Goal: Task Accomplishment & Management: Manage account settings

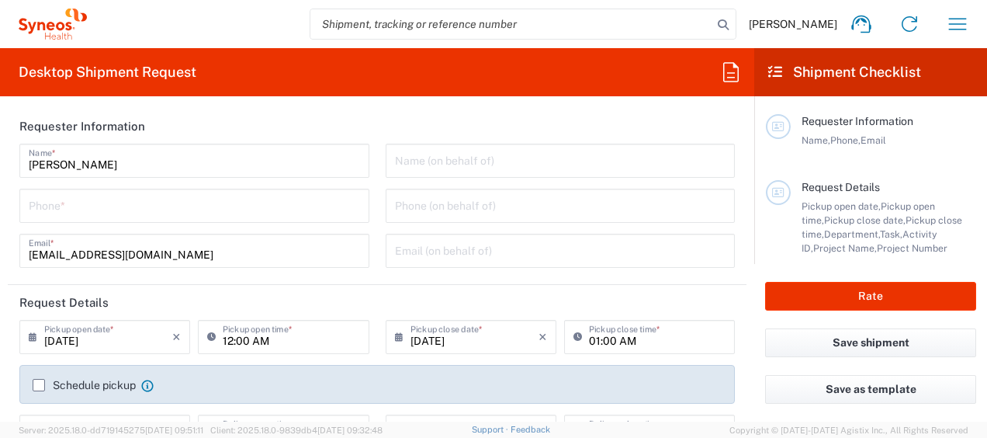
type input "3130"
type input "[GEOGRAPHIC_DATA]"
type input "Syneos Health Singapore PteLtd"
click at [958, 17] on icon "button" at bounding box center [957, 24] width 25 height 25
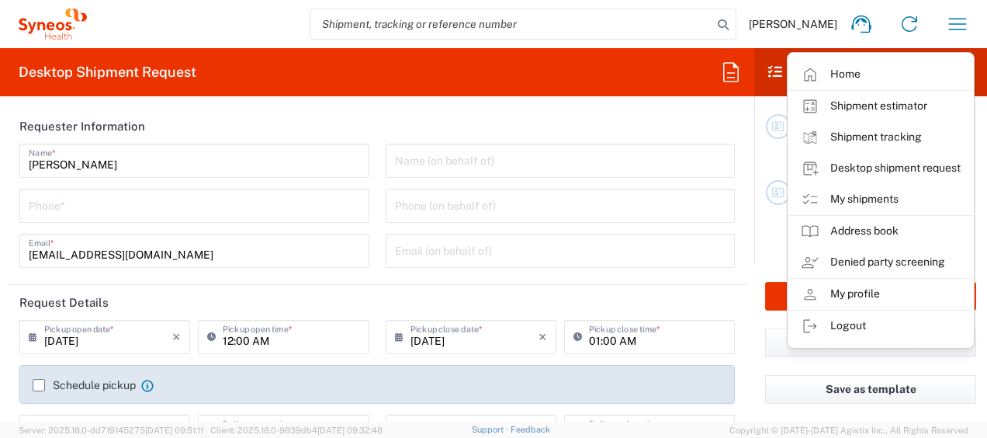
drag, startPoint x: 874, startPoint y: 192, endPoint x: 847, endPoint y: 143, distance: 55.5
click at [874, 192] on link "My shipments" at bounding box center [880, 199] width 185 height 31
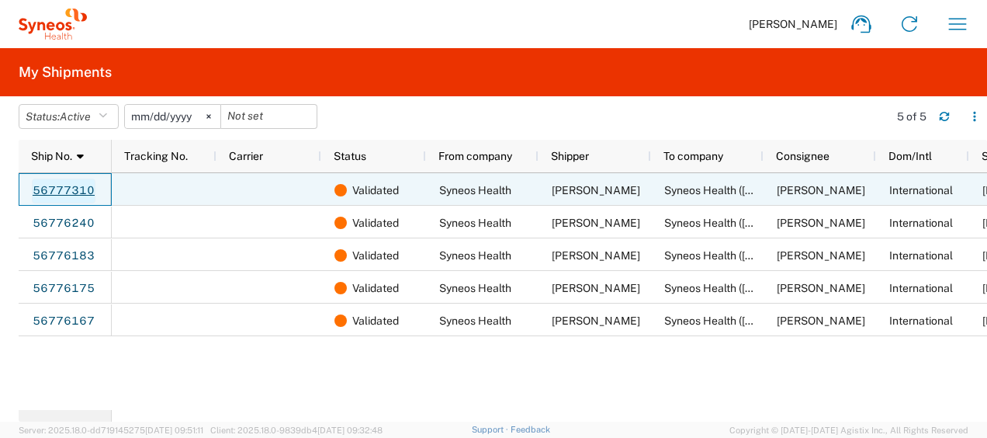
click at [64, 185] on link "56777310" at bounding box center [64, 190] width 64 height 25
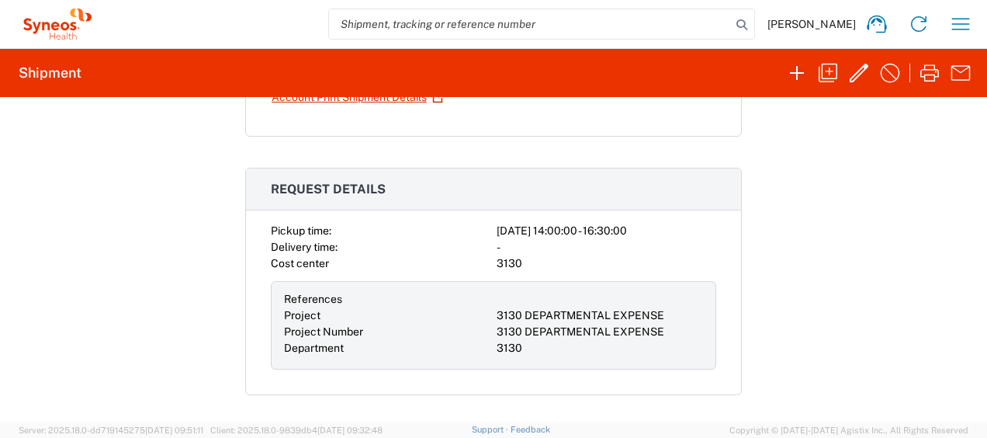
scroll to position [175, 0]
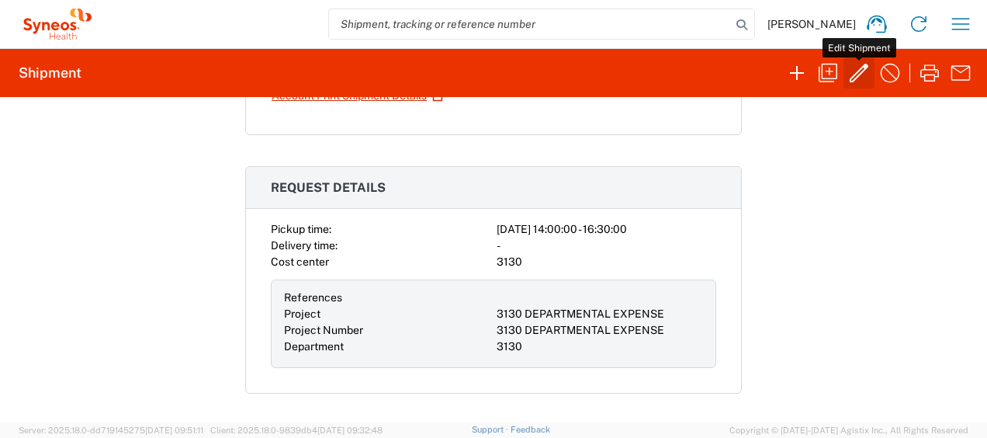
click at [860, 68] on icon "button" at bounding box center [859, 73] width 19 height 19
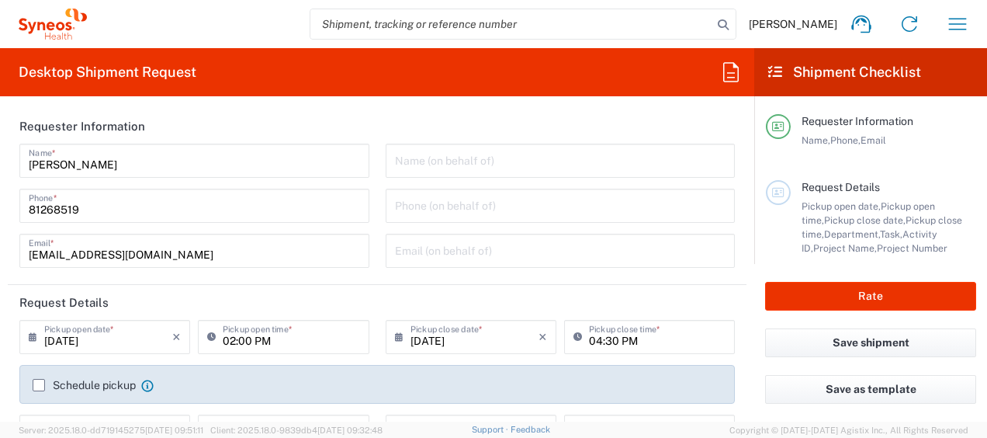
type input "3130"
type input "Medium Box"
type input "3130 DEPARTMENTAL EXPENSE"
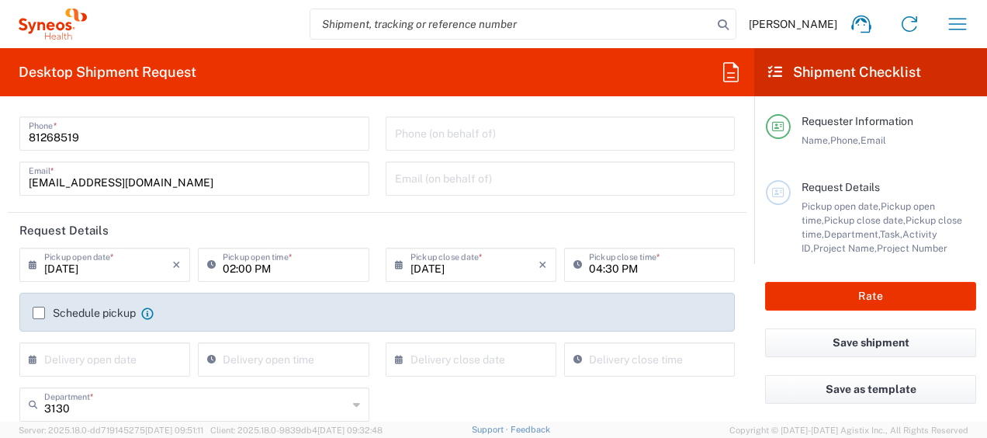
scroll to position [78, 0]
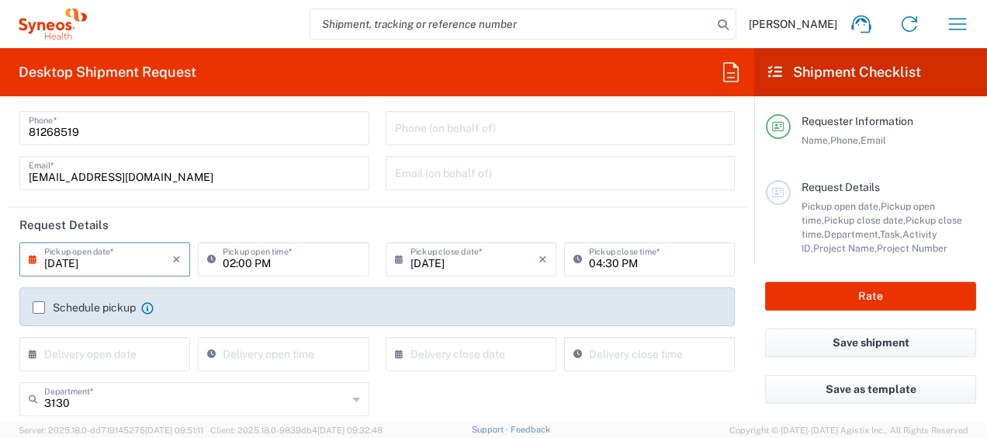
click at [131, 258] on input "09/11/2025" at bounding box center [108, 257] width 128 height 27
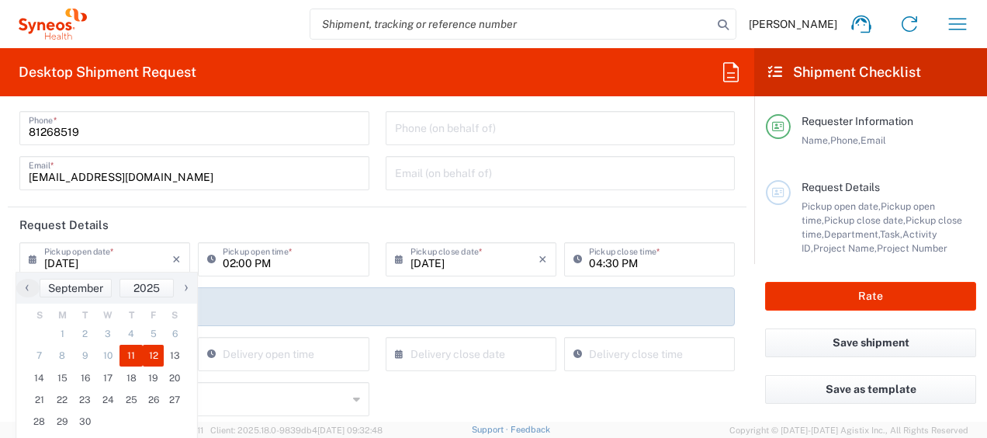
click at [152, 353] on span "12" at bounding box center [154, 355] width 22 height 22
type input "09/12/2025"
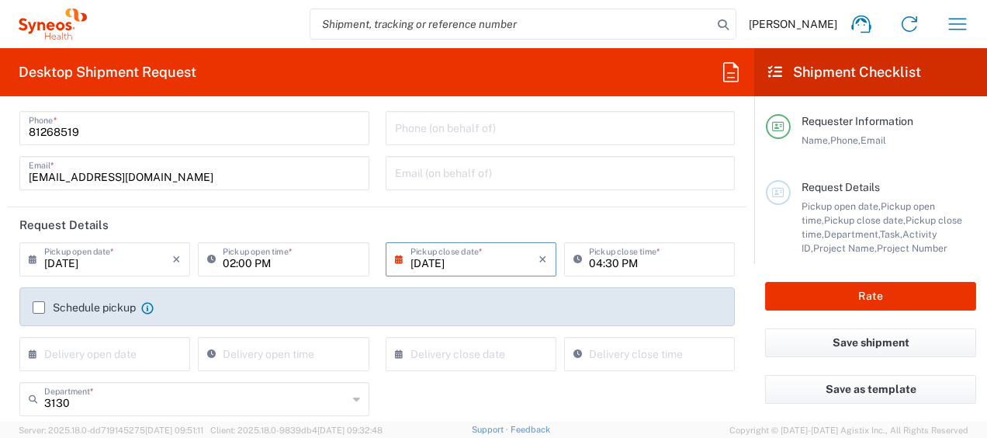
click at [36, 308] on label "Schedule pickup" at bounding box center [84, 307] width 103 height 12
click at [39, 307] on input "Schedule pickup" at bounding box center [39, 307] width 0 height 0
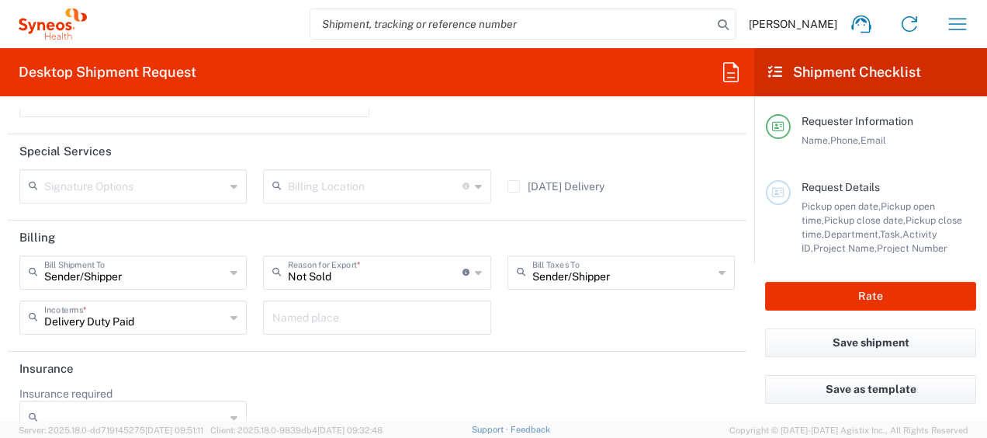
scroll to position [2316, 0]
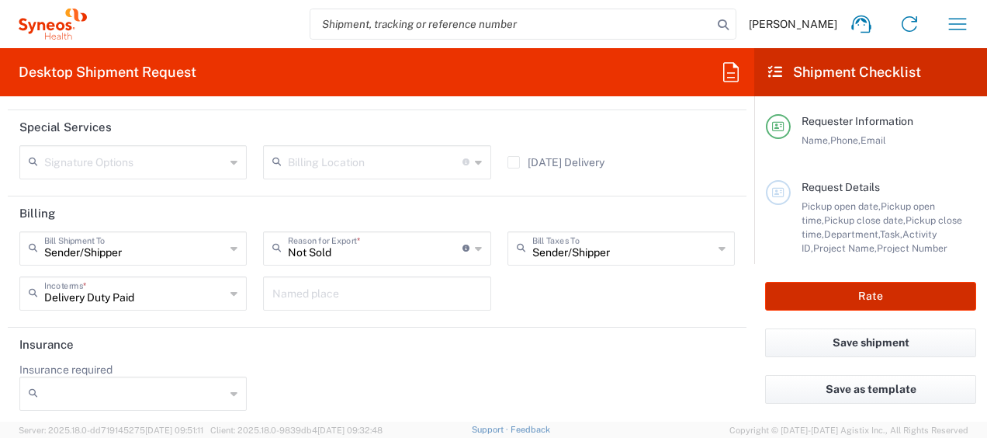
click at [850, 289] on button "Rate" at bounding box center [870, 296] width 211 height 29
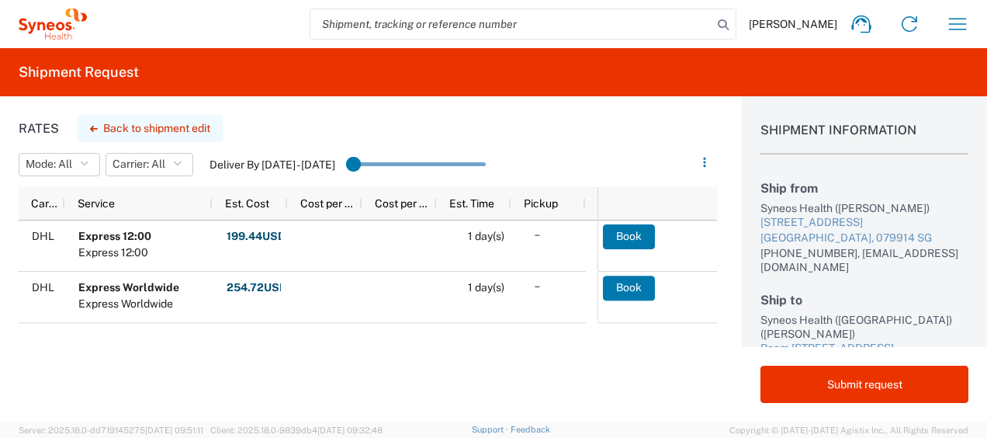
click at [123, 130] on button "Back to shipment edit" at bounding box center [150, 128] width 145 height 27
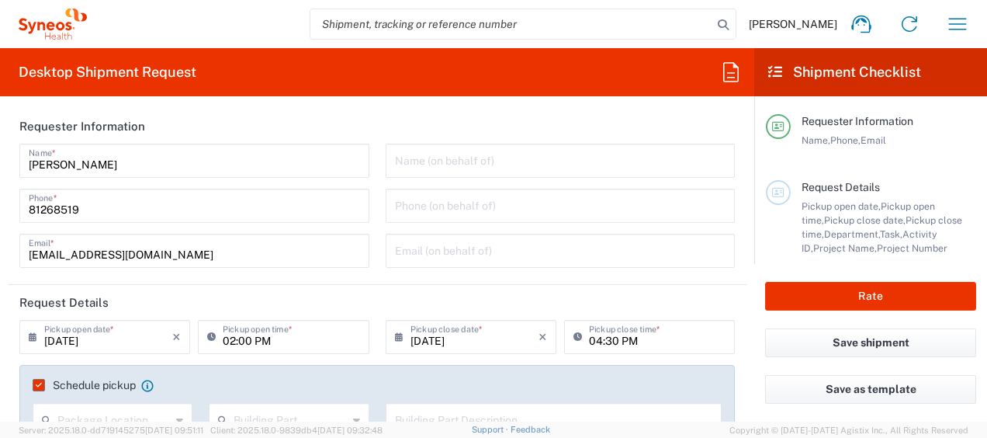
type input "Medium Box"
click at [38, 379] on label "Schedule pickup" at bounding box center [84, 385] width 103 height 12
click at [36, 385] on input "Schedule pickup" at bounding box center [36, 385] width 0 height 0
type input "3130 DEPARTMENTAL EXPENSE"
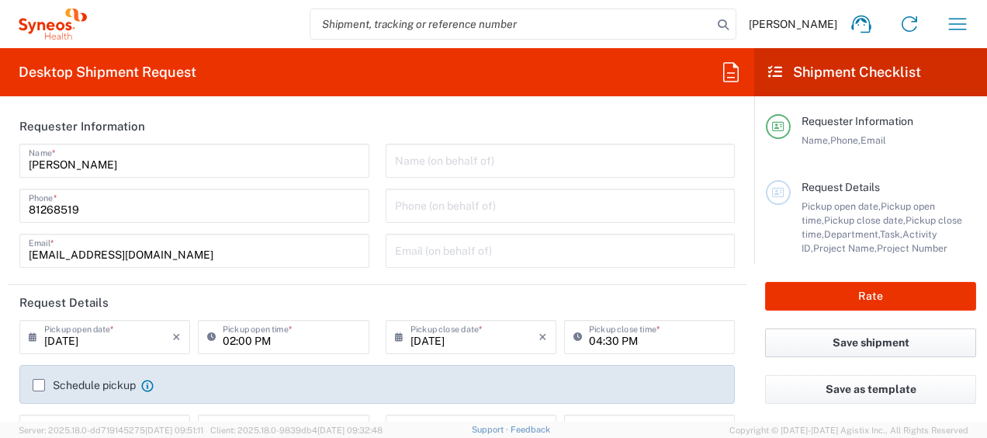
click at [826, 337] on button "Save shipment" at bounding box center [870, 342] width 211 height 29
type input "3130"
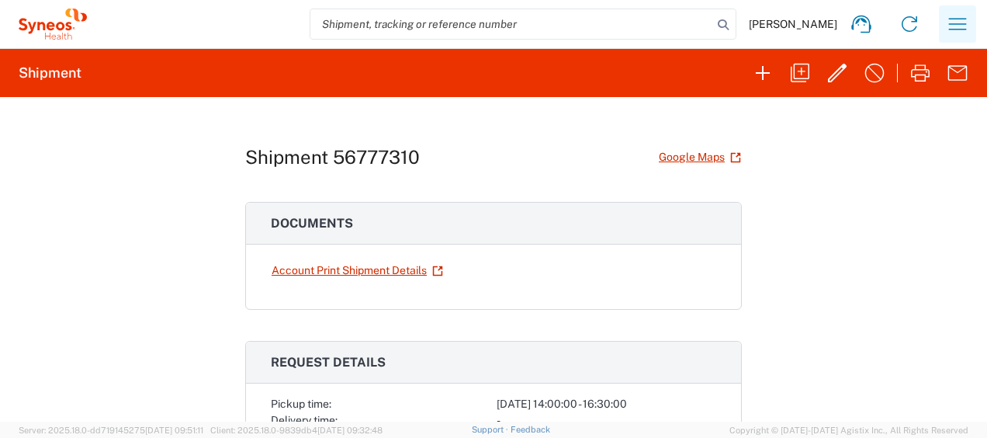
click at [961, 20] on icon "button" at bounding box center [957, 24] width 25 height 25
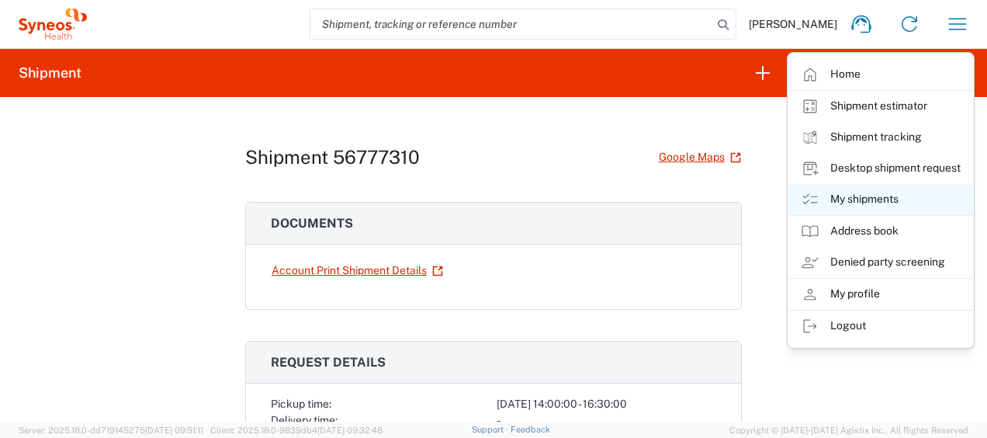
click at [895, 187] on link "My shipments" at bounding box center [880, 199] width 185 height 31
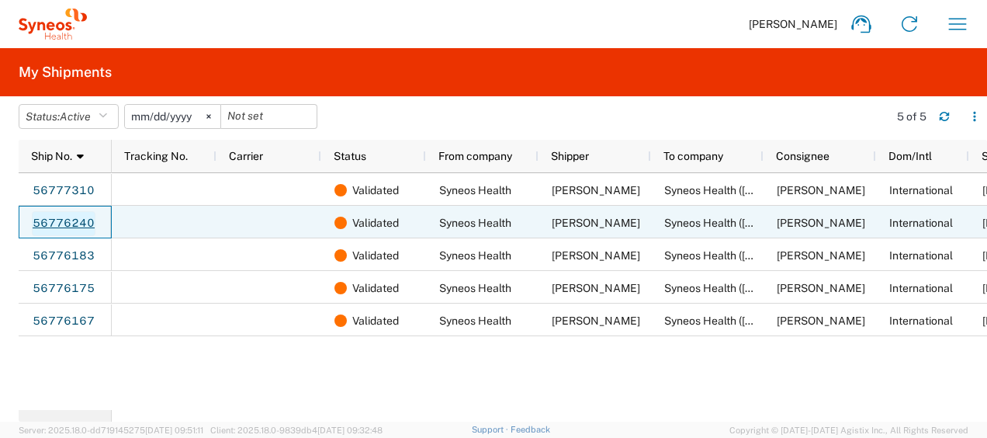
click at [74, 222] on link "56776240" at bounding box center [64, 223] width 64 height 25
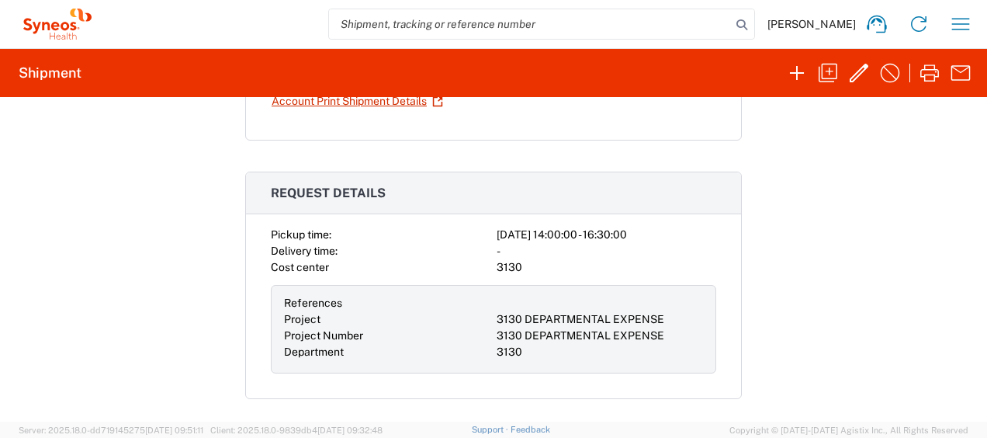
scroll to position [175, 0]
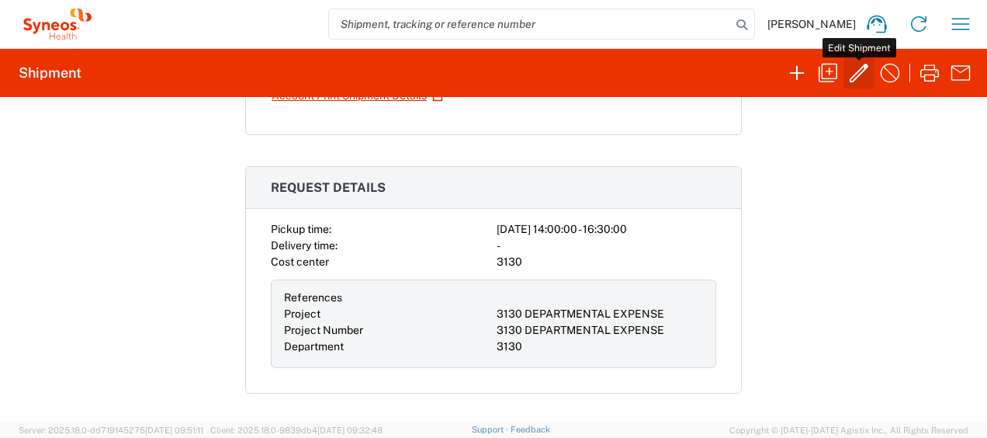
click at [860, 81] on icon "button" at bounding box center [858, 73] width 25 height 25
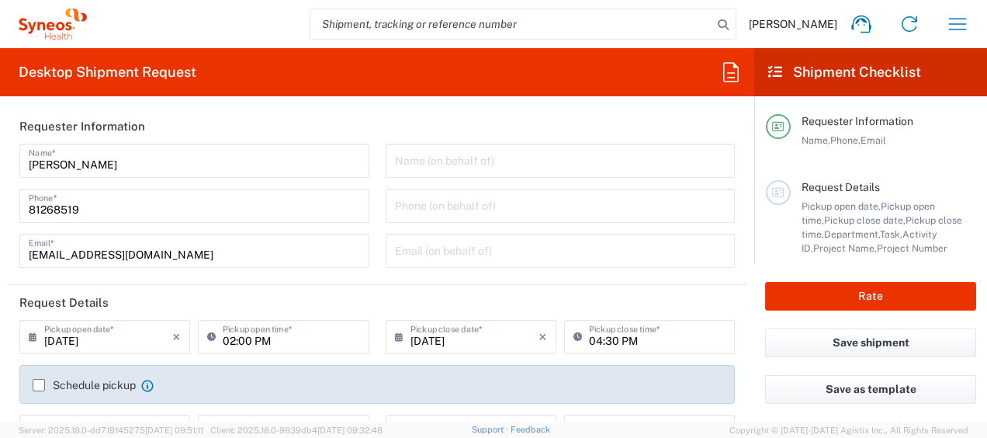
type input "Large Box"
type input "3130"
type input "3130 DEPARTMENTAL EXPENSE"
click at [128, 335] on input "09/11/2025" at bounding box center [108, 335] width 128 height 27
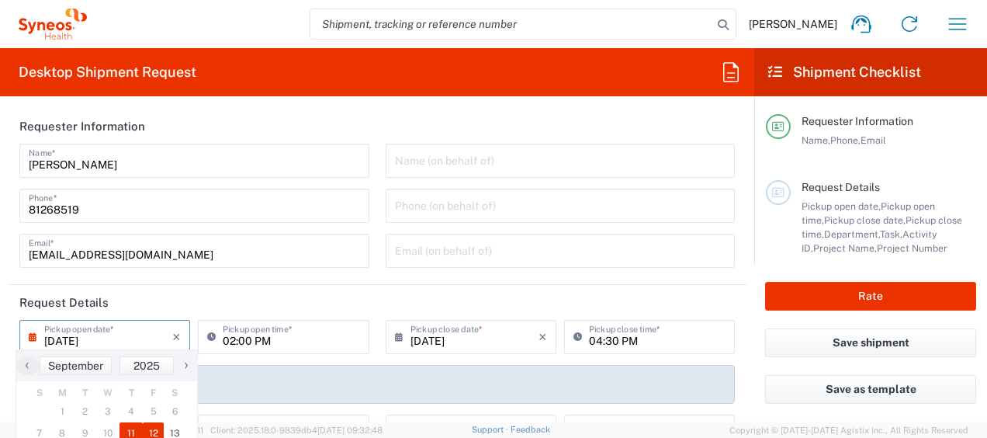
click at [149, 427] on span "12" at bounding box center [154, 433] width 22 height 22
type input "09/12/2025"
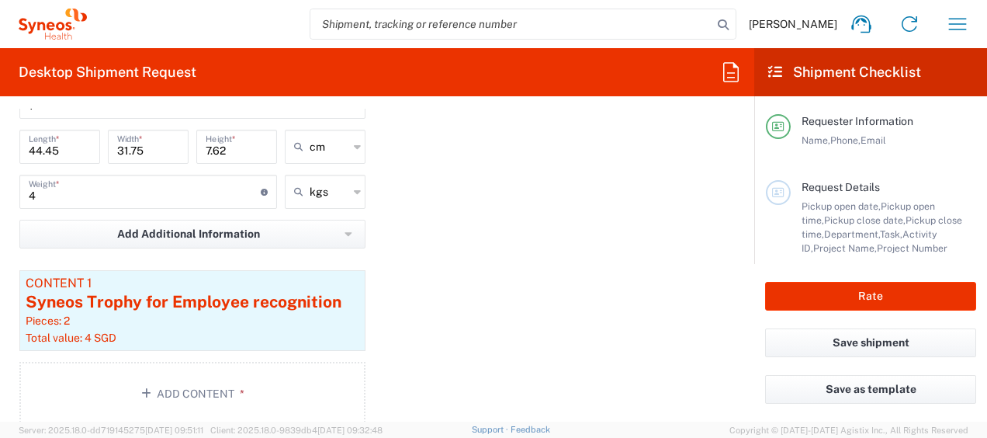
scroll to position [1552, 0]
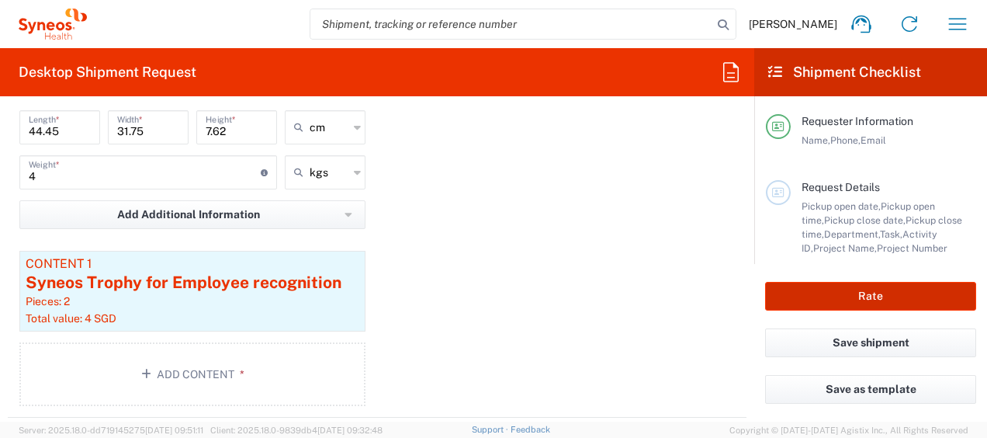
click at [899, 288] on button "Rate" at bounding box center [870, 296] width 211 height 29
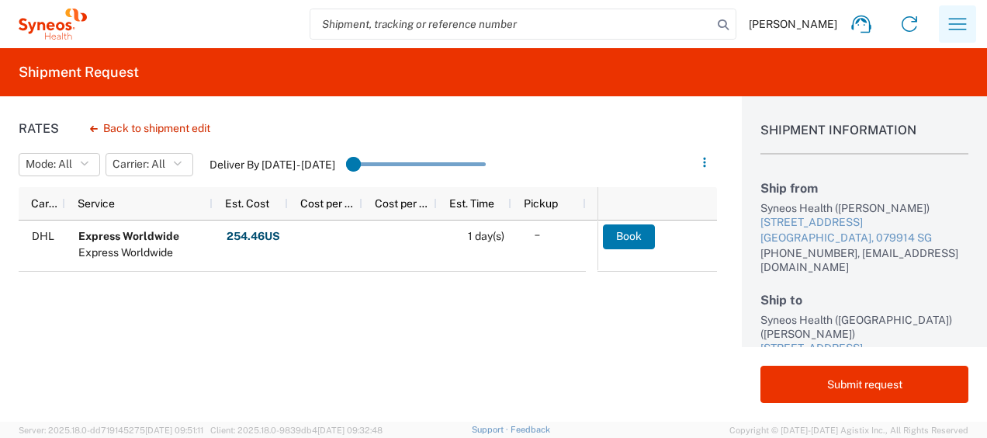
click at [962, 18] on icon "button" at bounding box center [957, 24] width 25 height 25
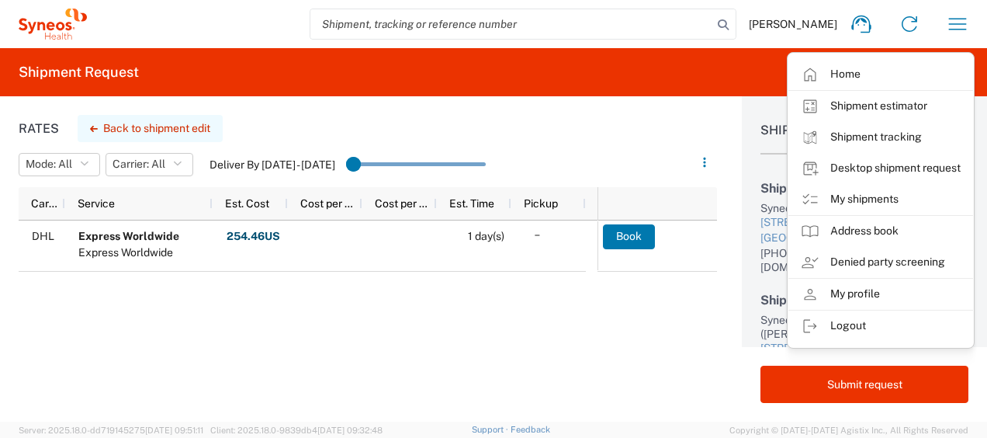
click at [196, 116] on button "Back to shipment edit" at bounding box center [150, 128] width 145 height 27
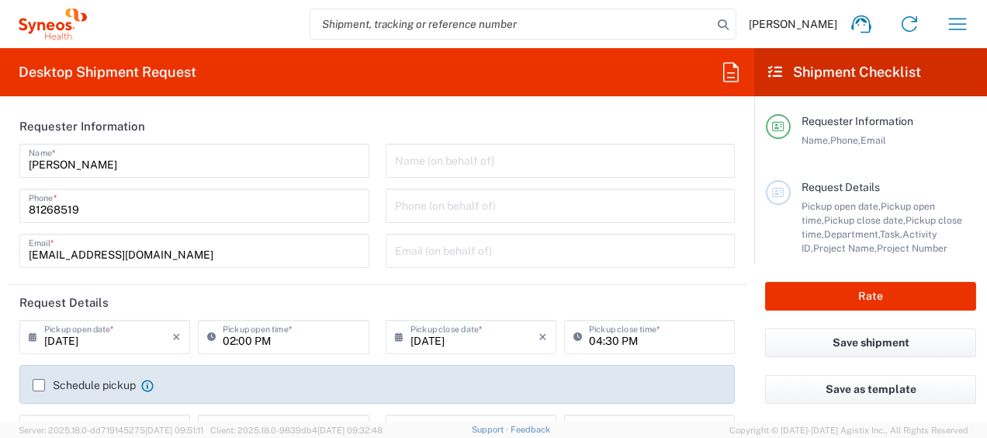
type input "3130 DEPARTMENTAL EXPENSE"
type input "Large Box"
type input "3130 DEPARTMENTAL EXPENSE"
type input "3130"
click at [837, 344] on button "Save shipment" at bounding box center [870, 342] width 211 height 29
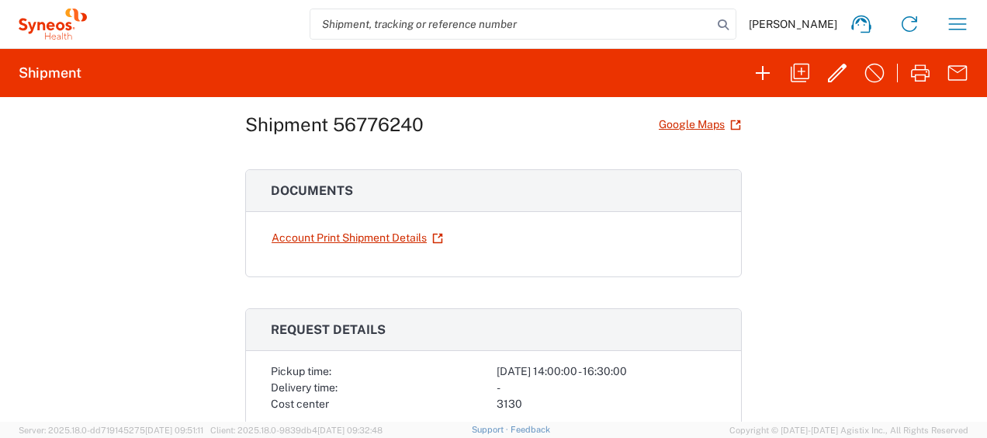
scroll to position [39, 0]
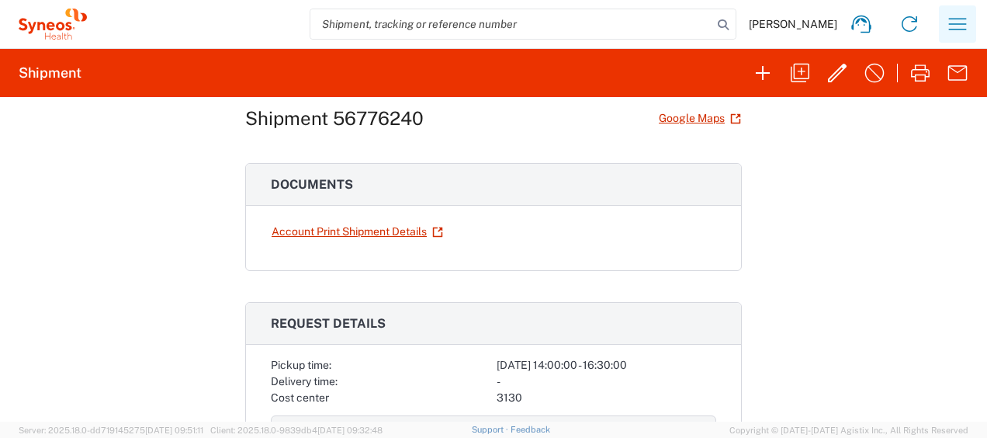
click at [957, 26] on icon "button" at bounding box center [957, 24] width 25 height 25
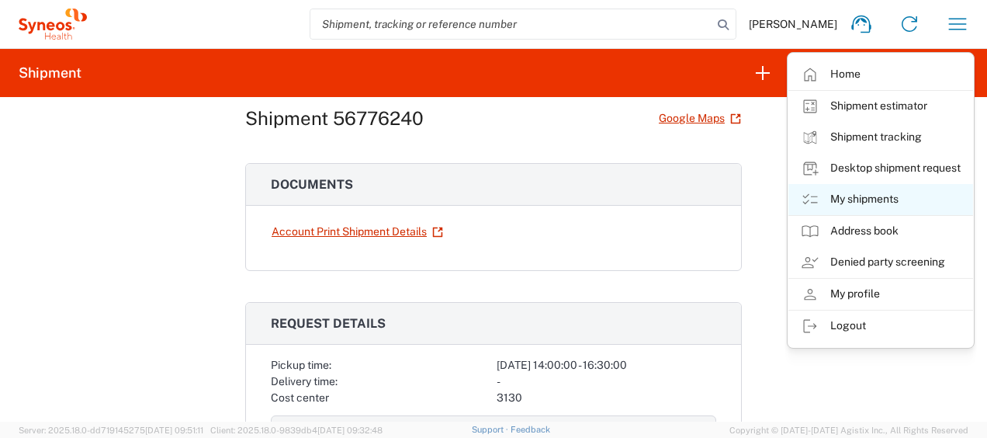
click at [928, 185] on link "My shipments" at bounding box center [880, 199] width 185 height 31
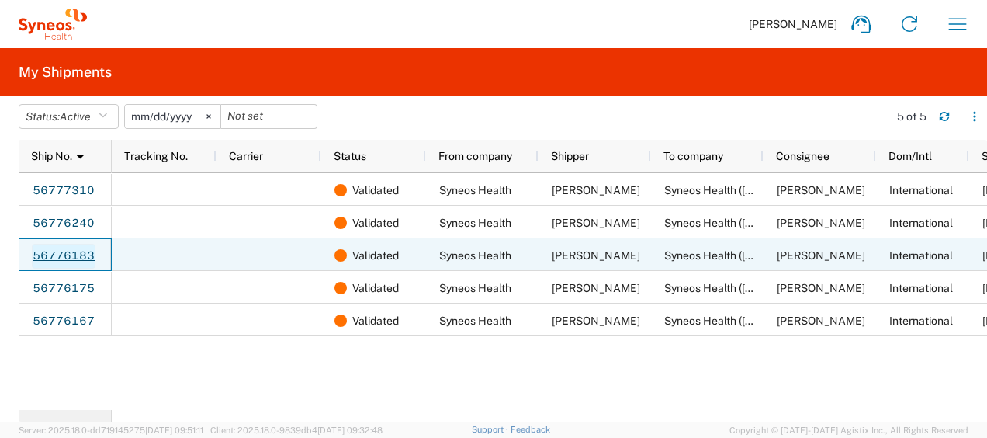
click at [71, 253] on link "56776183" at bounding box center [64, 256] width 64 height 25
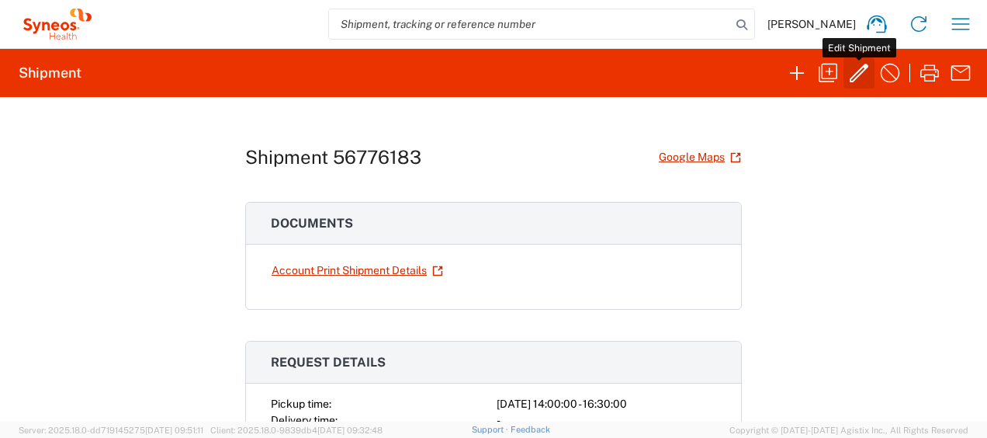
click at [860, 75] on icon "button" at bounding box center [858, 73] width 25 height 25
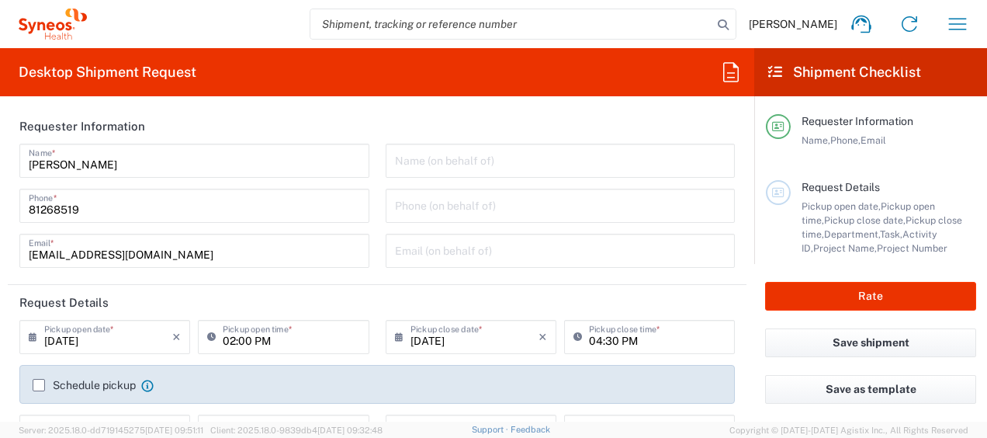
type input "Large Box"
type input "3130 DEPARTMENTAL EXPENSE"
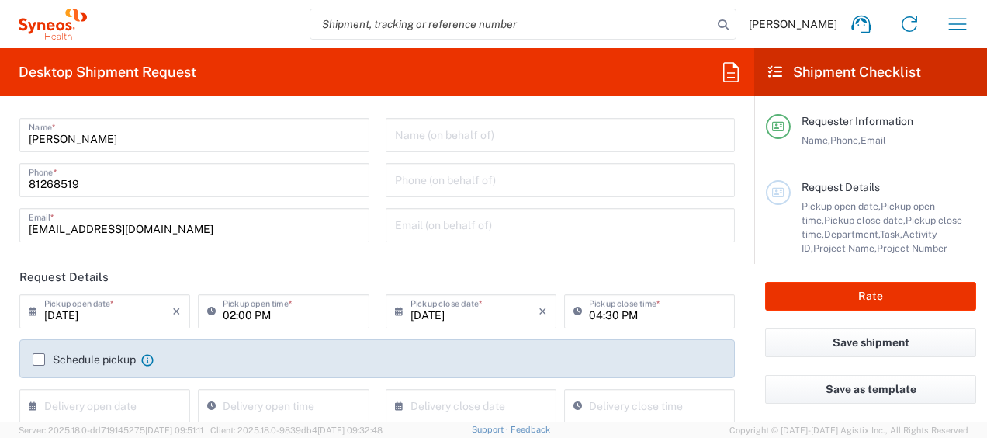
scroll to position [39, 0]
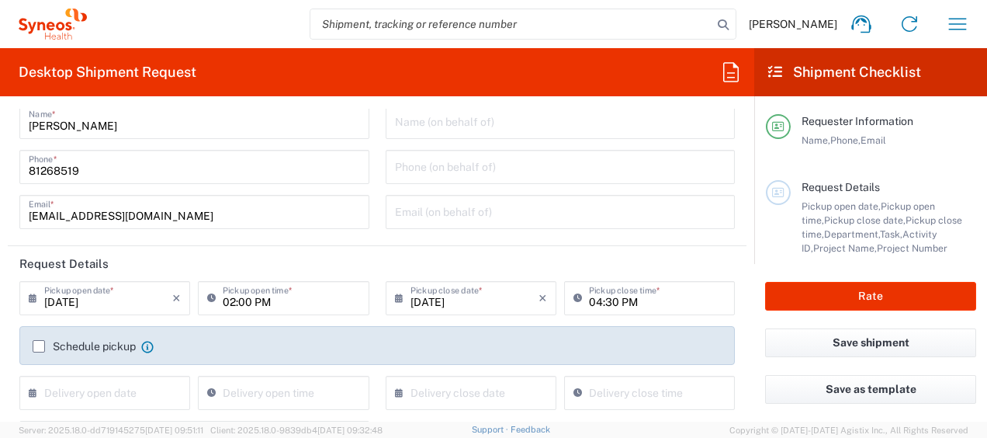
click at [126, 298] on input "09/11/2025" at bounding box center [108, 296] width 128 height 27
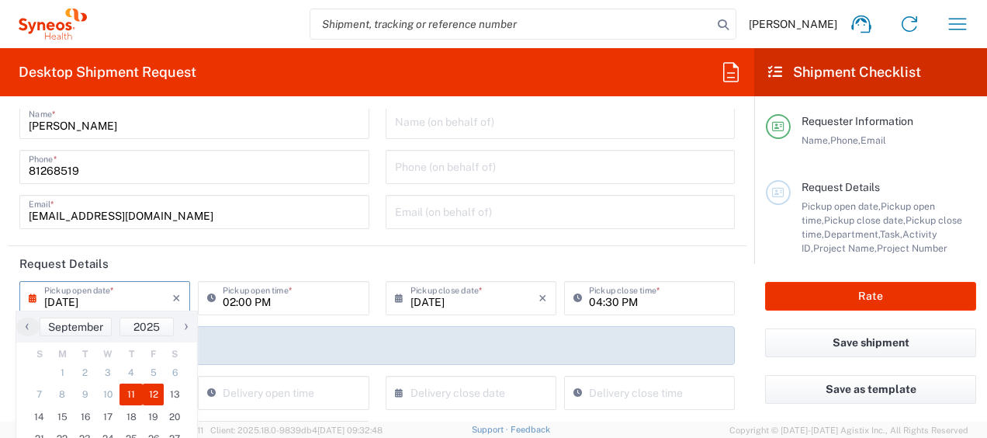
type input "3130"
click at [154, 389] on span "12" at bounding box center [154, 394] width 22 height 22
type input "09/12/2025"
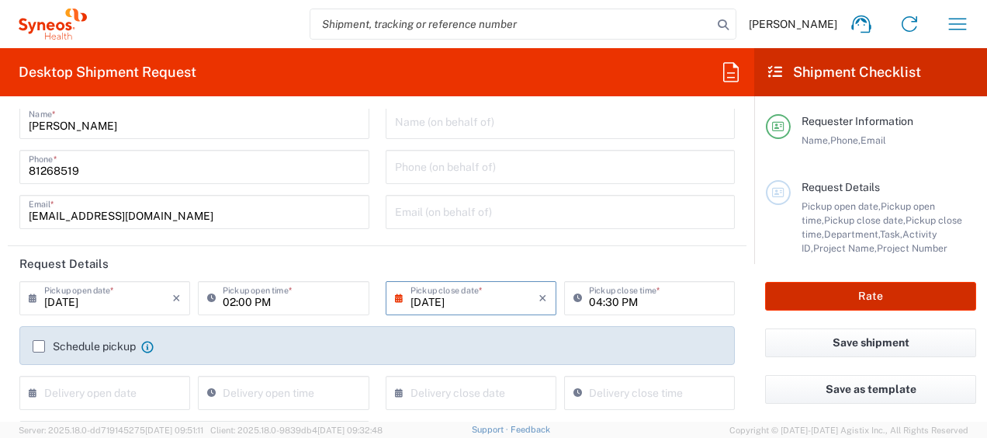
click at [826, 291] on button "Rate" at bounding box center [870, 296] width 211 height 29
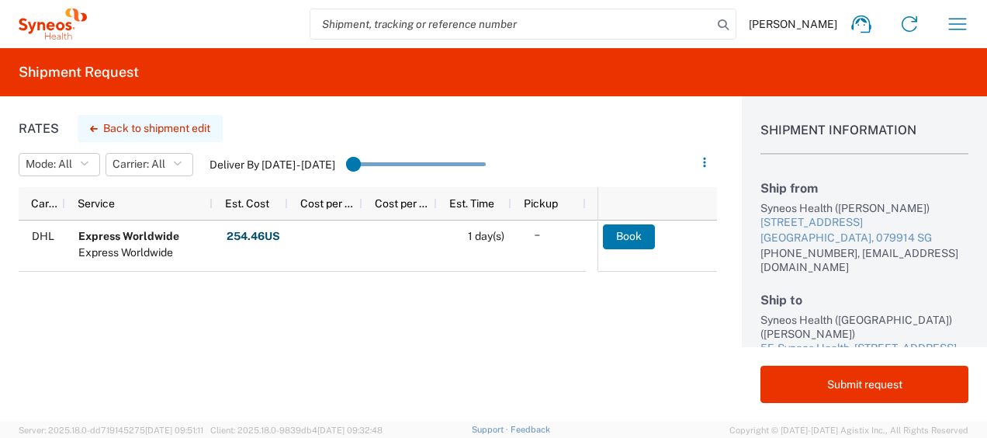
click at [158, 133] on button "Back to shipment edit" at bounding box center [150, 128] width 145 height 27
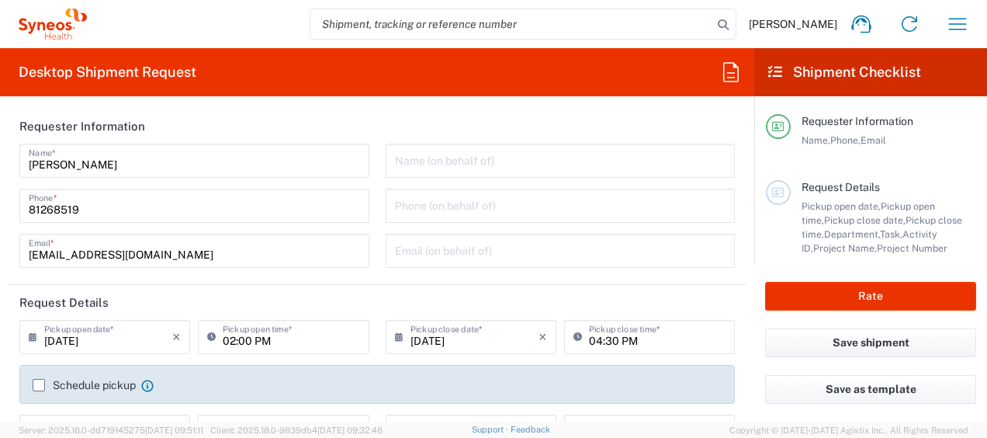
type input "3130 DEPARTMENTAL EXPENSE"
type input "Large Box"
type input "3130"
click at [846, 347] on button "Save shipment" at bounding box center [870, 342] width 211 height 29
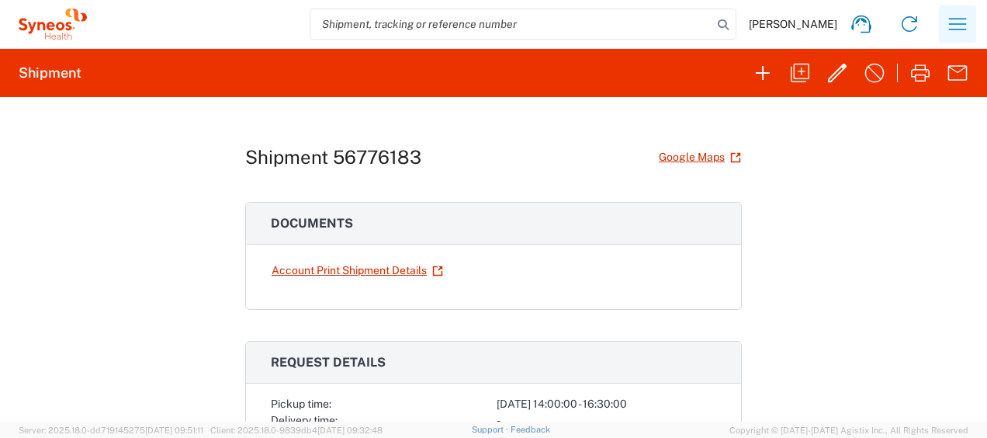
click at [957, 25] on icon "button" at bounding box center [957, 24] width 25 height 25
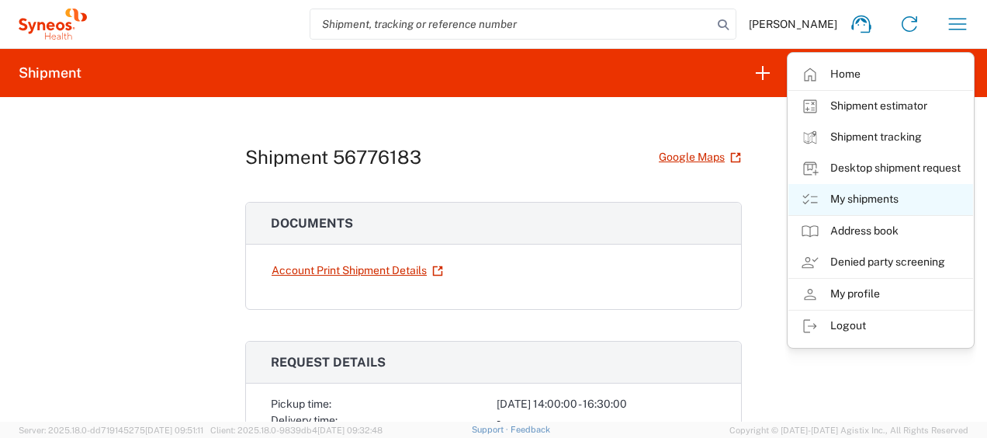
click at [918, 195] on link "My shipments" at bounding box center [880, 199] width 185 height 31
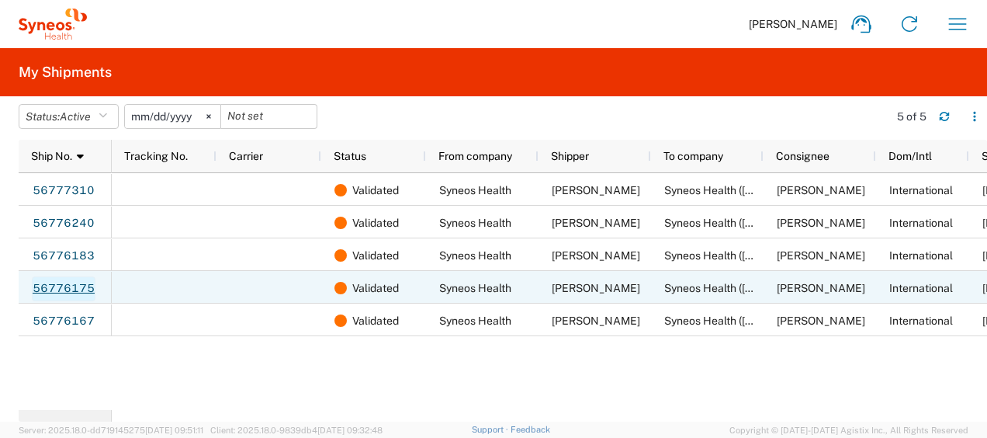
click at [68, 281] on link "56776175" at bounding box center [64, 288] width 64 height 25
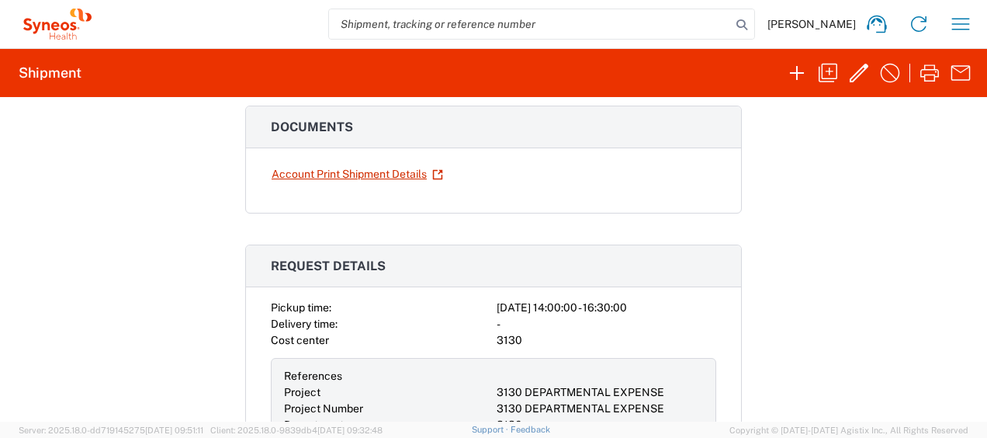
scroll to position [97, 0]
click at [864, 70] on icon "button" at bounding box center [859, 73] width 19 height 19
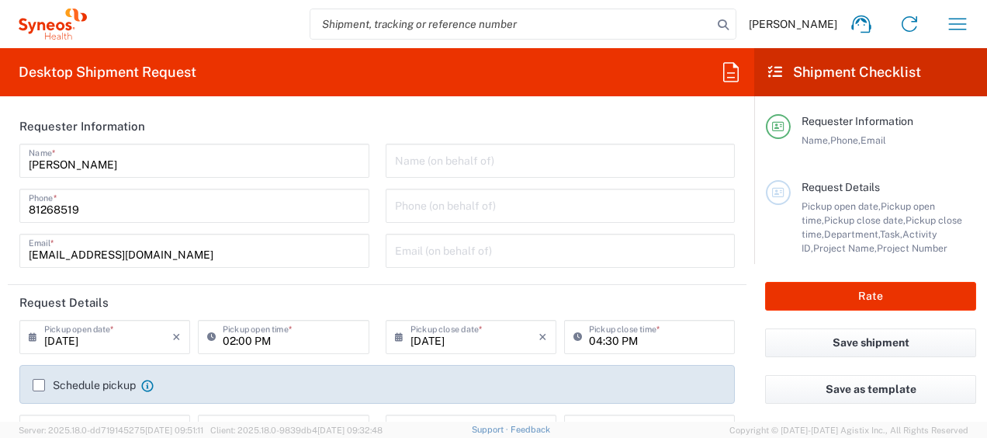
type input "Medium Box"
type input "3130 DEPARTMENTAL EXPENSE"
click at [104, 343] on input "09/11/2025" at bounding box center [108, 335] width 128 height 27
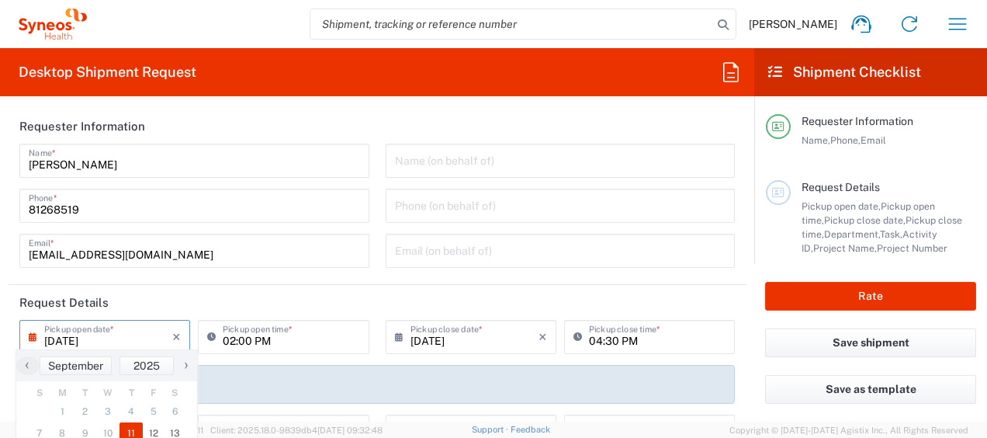
type input "3130"
click at [148, 425] on span "12" at bounding box center [154, 433] width 22 height 22
type input "09/12/2025"
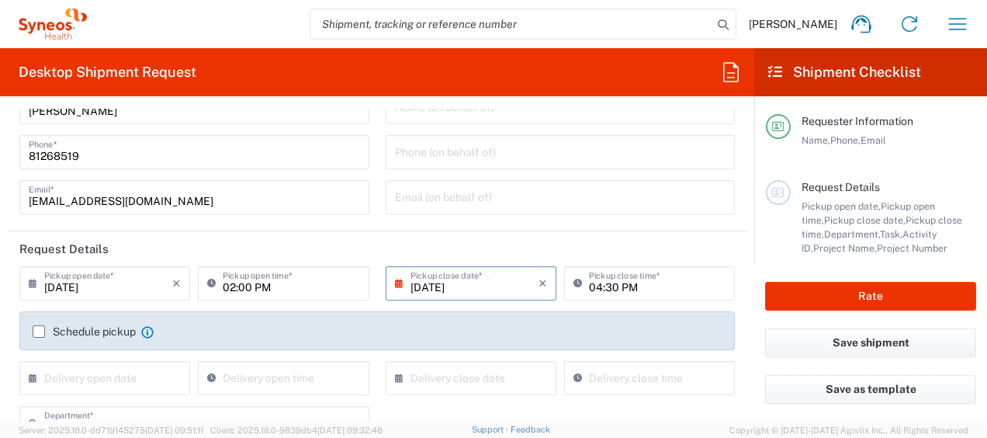
scroll to position [78, 0]
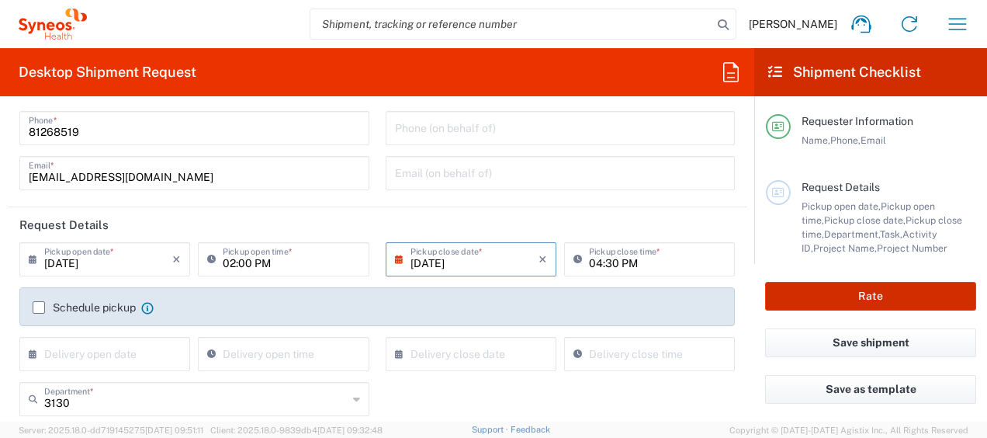
click at [828, 292] on button "Rate" at bounding box center [870, 296] width 211 height 29
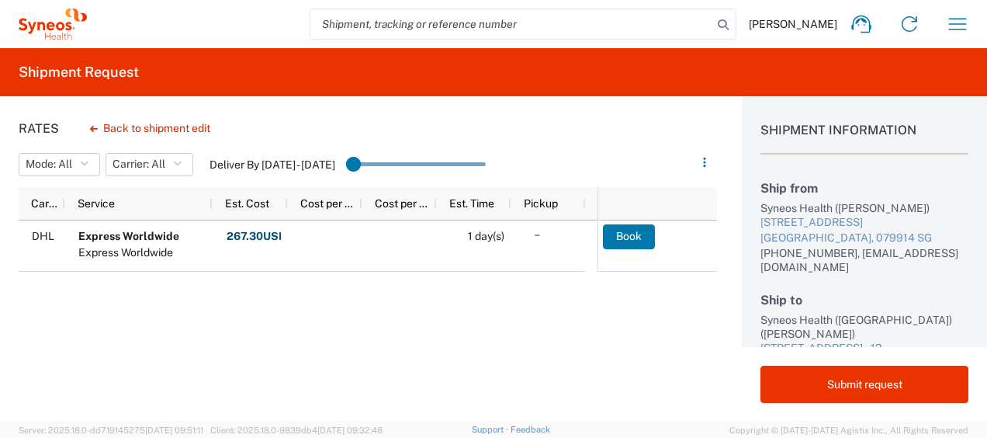
drag, startPoint x: 137, startPoint y: 126, endPoint x: 194, endPoint y: 123, distance: 57.5
click at [137, 126] on button "Back to shipment edit" at bounding box center [150, 128] width 145 height 27
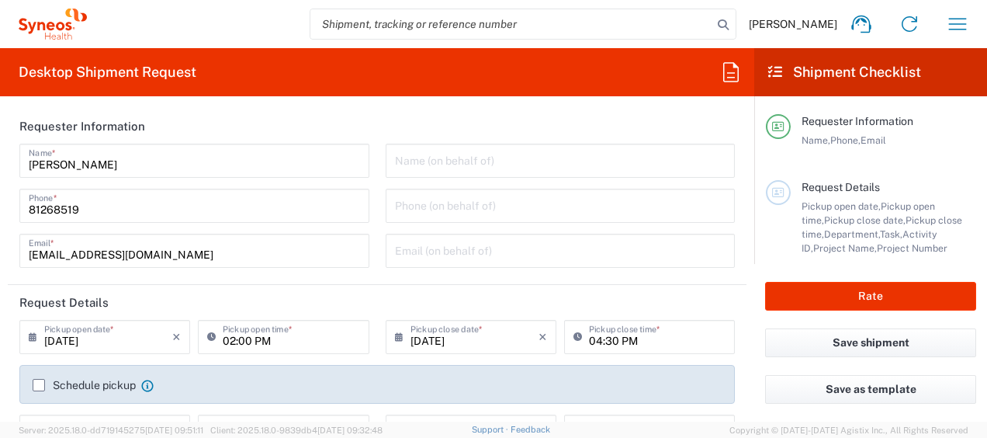
type input "Medium Box"
type input "3130"
type input "3130 DEPARTMENTAL EXPENSE"
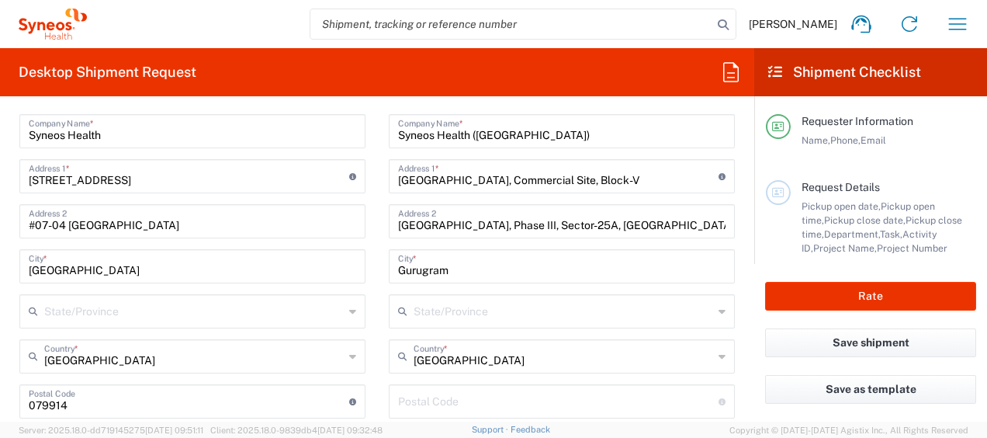
scroll to position [680, 0]
click at [829, 345] on button "Save shipment" at bounding box center [870, 342] width 211 height 29
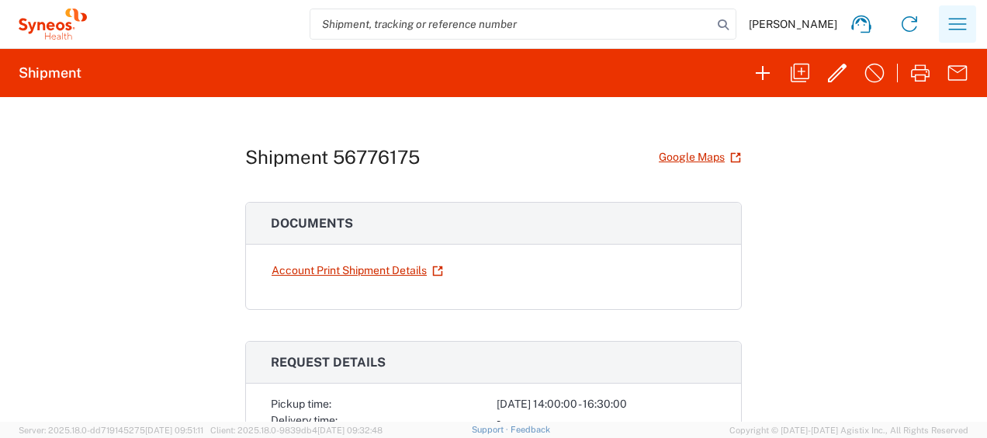
click at [950, 25] on icon "button" at bounding box center [957, 24] width 25 height 25
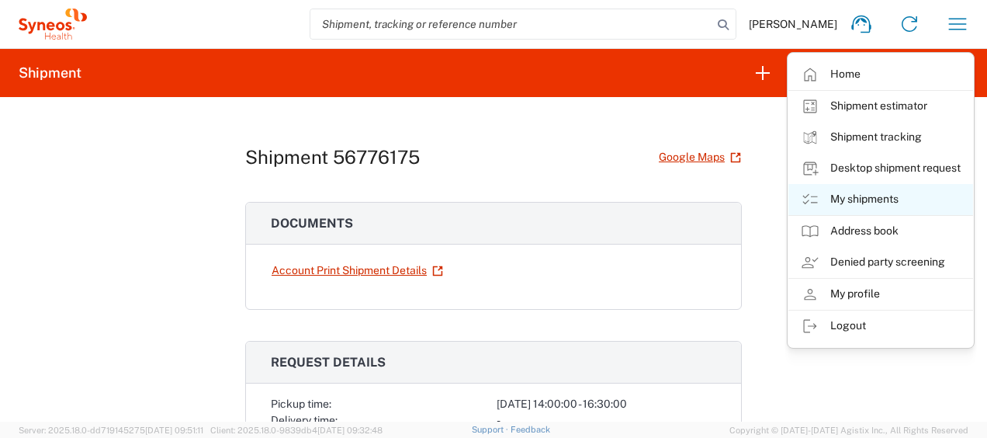
click at [902, 190] on link "My shipments" at bounding box center [880, 199] width 185 height 31
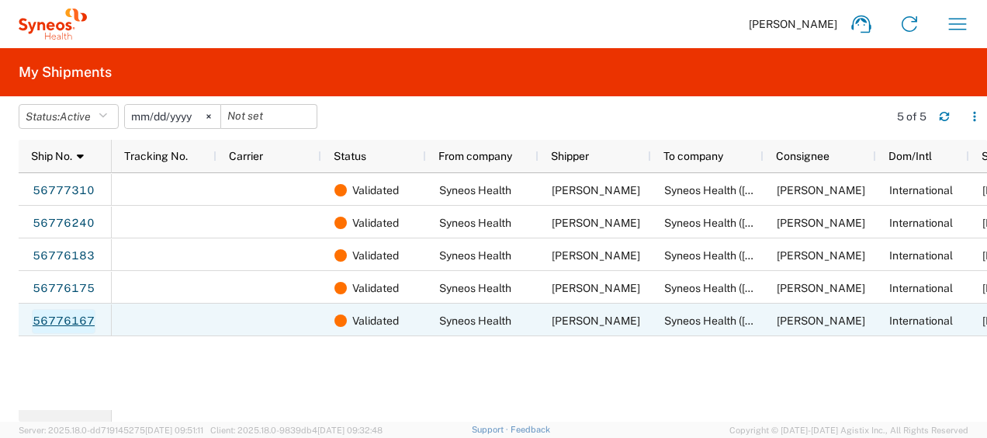
click at [42, 329] on link "56776167" at bounding box center [64, 321] width 64 height 25
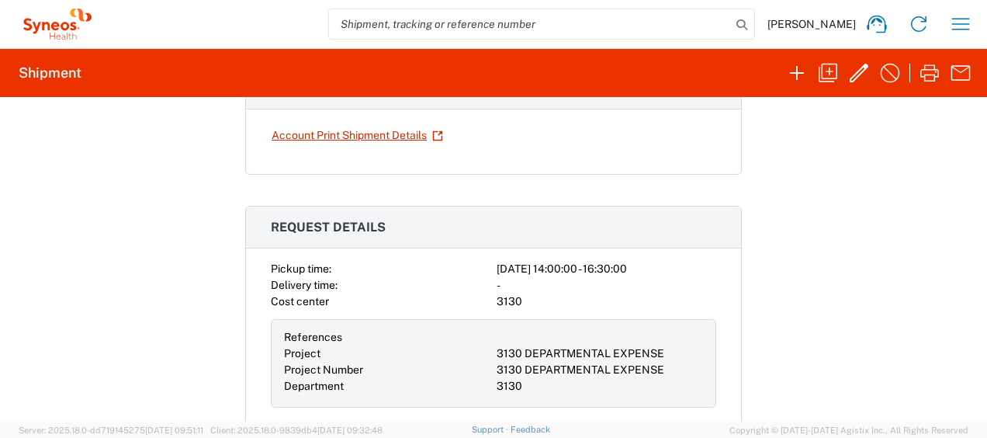
scroll to position [19, 0]
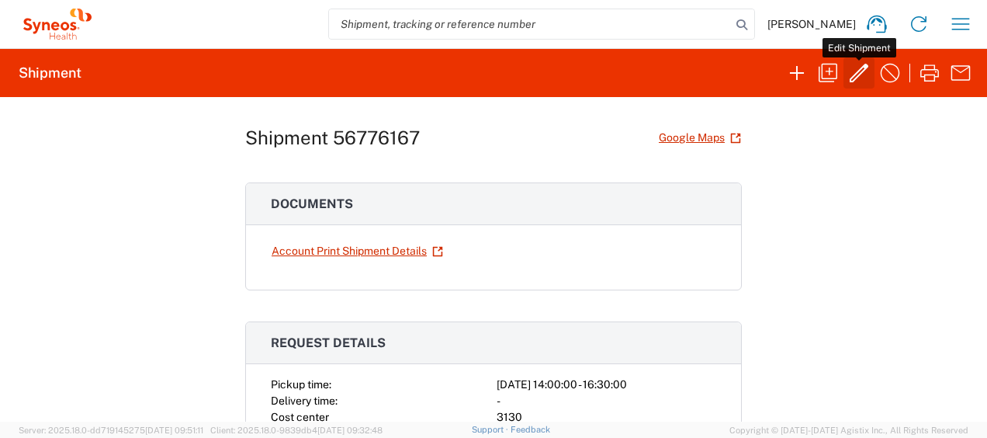
click at [857, 74] on icon "button" at bounding box center [858, 73] width 25 height 25
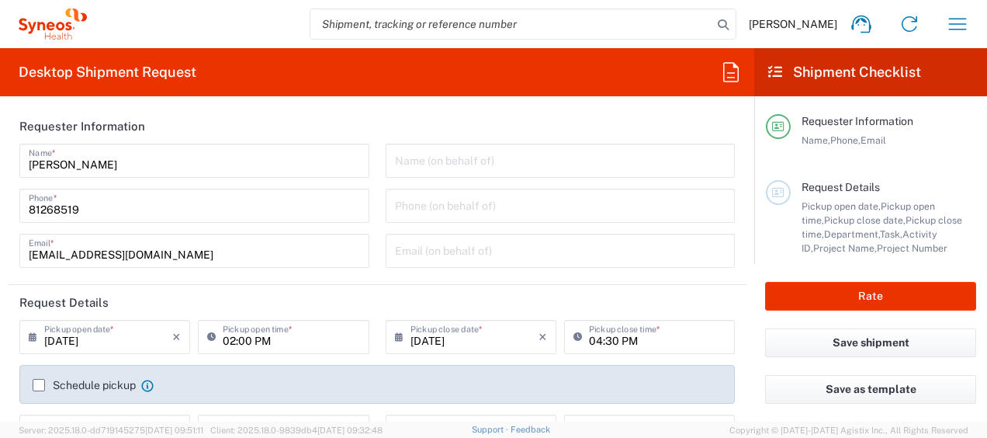
type input "3130 DEPARTMENTAL EXPENSE"
type input "Medium Box"
type input "3130"
type input "3130 DEPARTMENTAL EXPENSE"
click at [116, 338] on input "09/11/2025" at bounding box center [108, 335] width 128 height 27
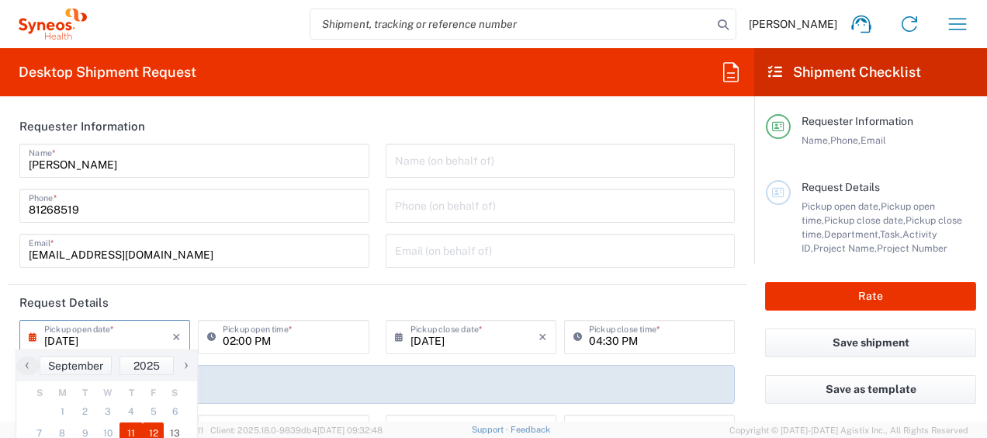
click at [155, 426] on span "12" at bounding box center [154, 433] width 22 height 22
type input "09/12/2025"
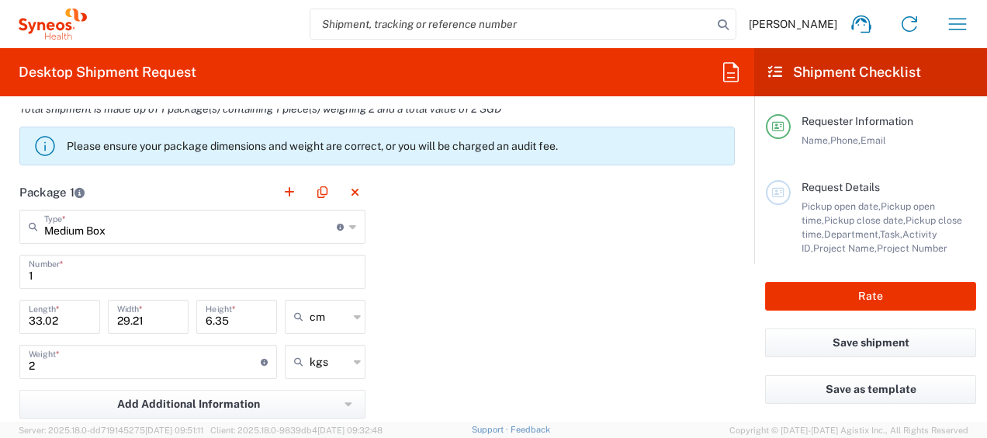
scroll to position [1435, 0]
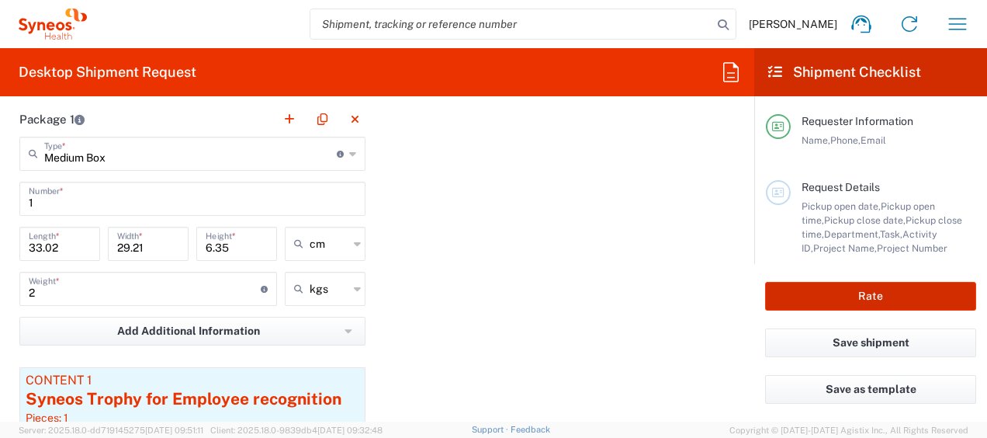
click at [783, 299] on button "Rate" at bounding box center [870, 296] width 211 height 29
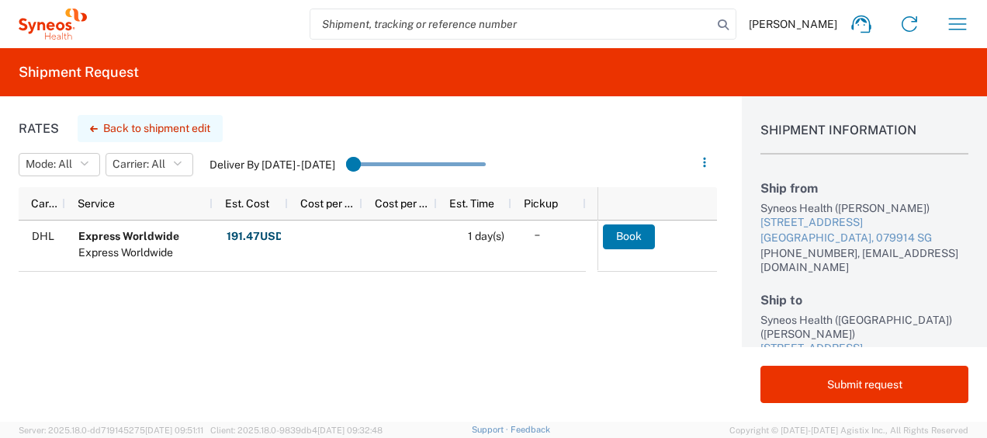
click at [180, 118] on button "Back to shipment edit" at bounding box center [150, 128] width 145 height 27
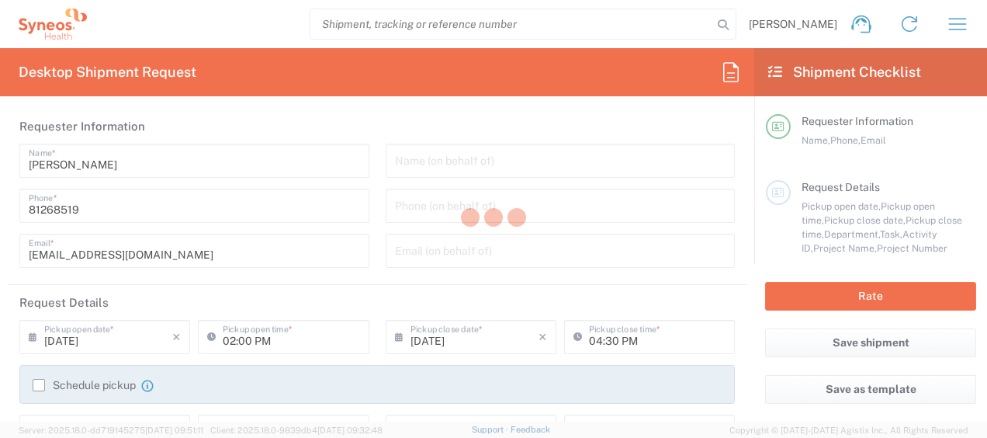
type input "3130 DEPARTMENTAL EXPENSE"
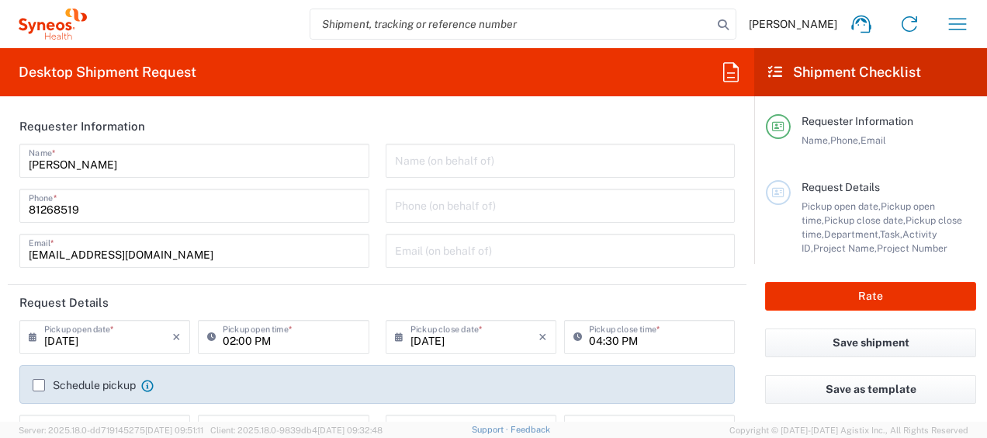
type input "3130 DEPARTMENTAL EXPENSE"
type input "Medium Box"
type input "3130"
click at [790, 338] on button "Save shipment" at bounding box center [870, 342] width 211 height 29
